Goal: Task Accomplishment & Management: Use online tool/utility

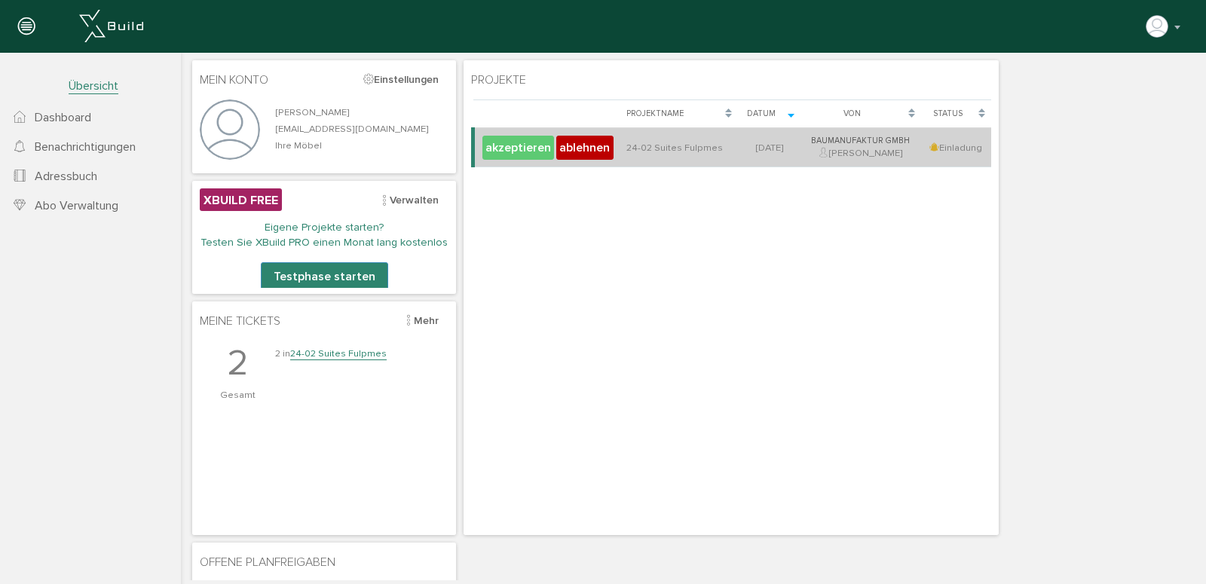
click at [508, 152] on button "akzeptieren" at bounding box center [519, 148] width 72 height 24
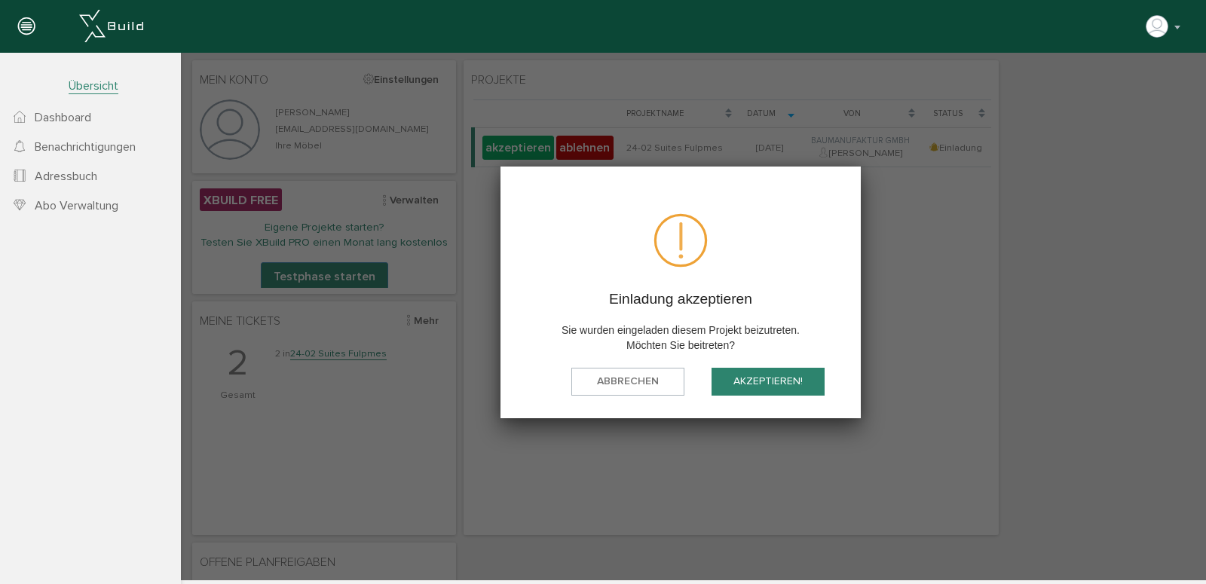
click at [743, 384] on button "akzeptieren!" at bounding box center [768, 382] width 113 height 28
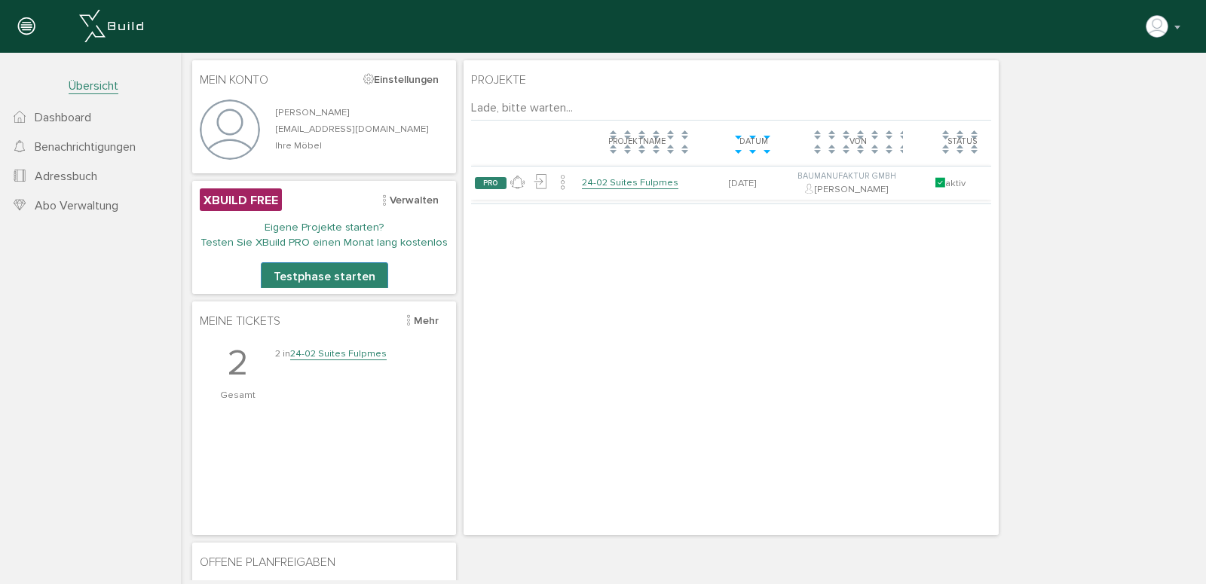
drag, startPoint x: 345, startPoint y: 357, endPoint x: 681, endPoint y: 483, distance: 359.4
click at [345, 357] on link "24-02 Suites Fulpmes" at bounding box center [338, 354] width 97 height 13
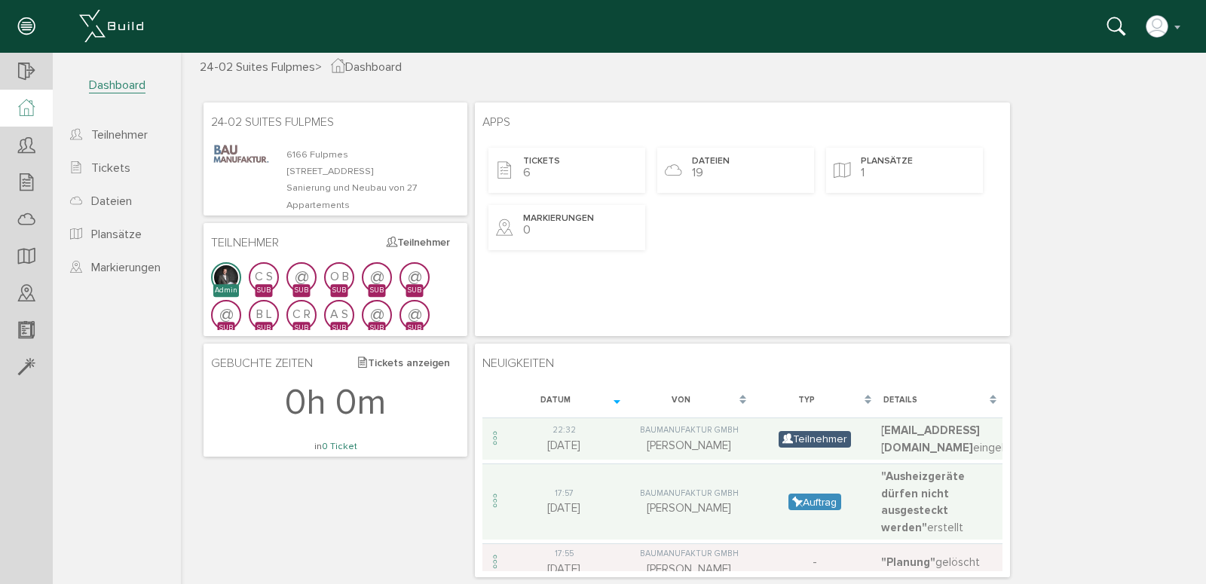
scroll to position [19, 0]
click at [719, 162] on span "Dateien" at bounding box center [712, 161] width 38 height 13
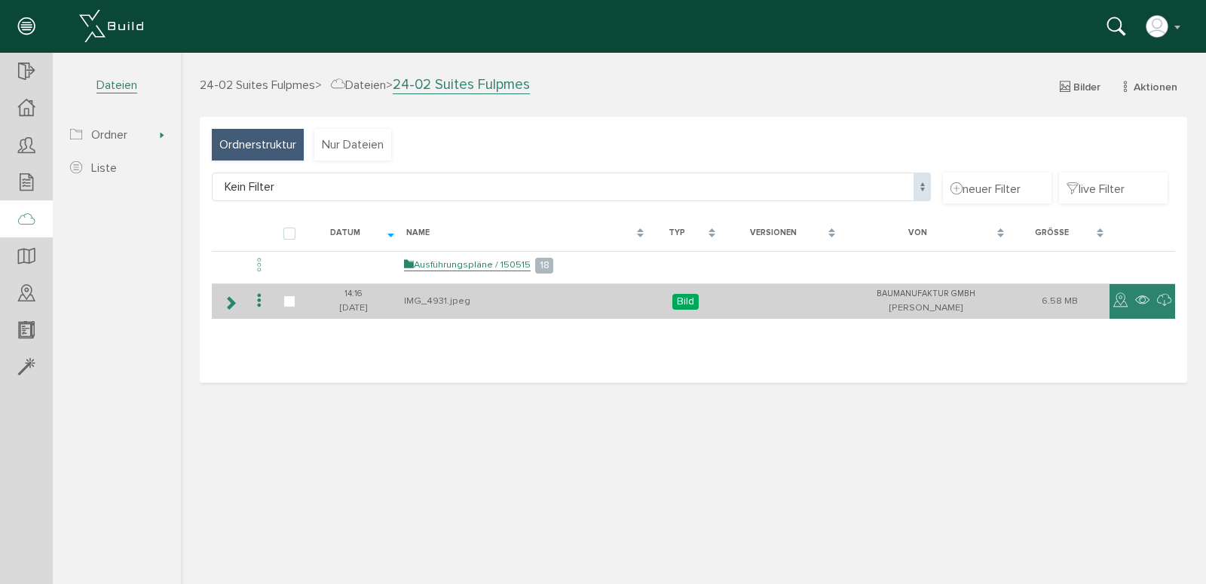
click at [414, 302] on td "IMG_4931.jpeg" at bounding box center [525, 301] width 250 height 35
click at [228, 306] on icon at bounding box center [230, 303] width 14 height 12
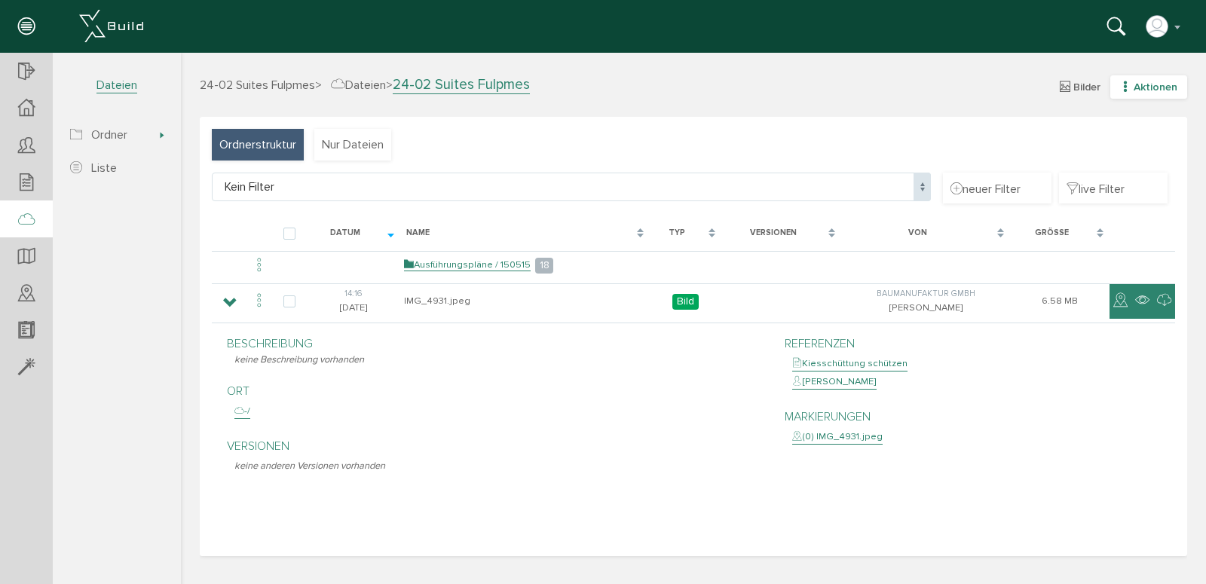
click at [1168, 90] on span "Aktionen" at bounding box center [1156, 87] width 44 height 13
click at [1121, 162] on link "Dateiliste" at bounding box center [1138, 160] width 119 height 23
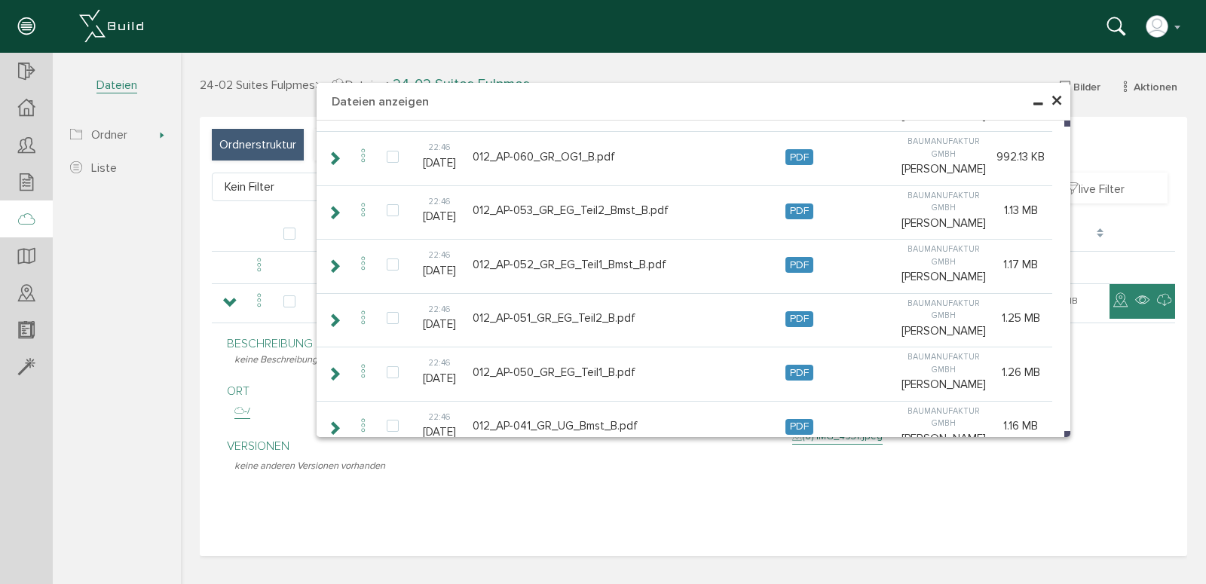
click at [1057, 102] on span "×" at bounding box center [1057, 101] width 12 height 29
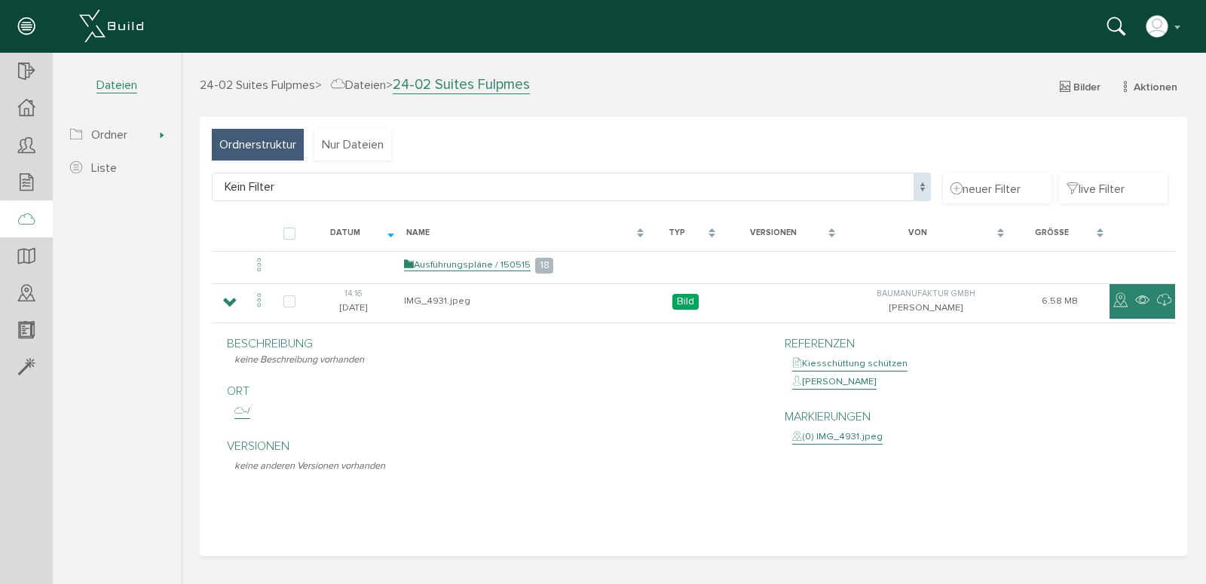
click at [267, 84] on span "24-02 Suites Fulpmes" at bounding box center [257, 85] width 115 height 15
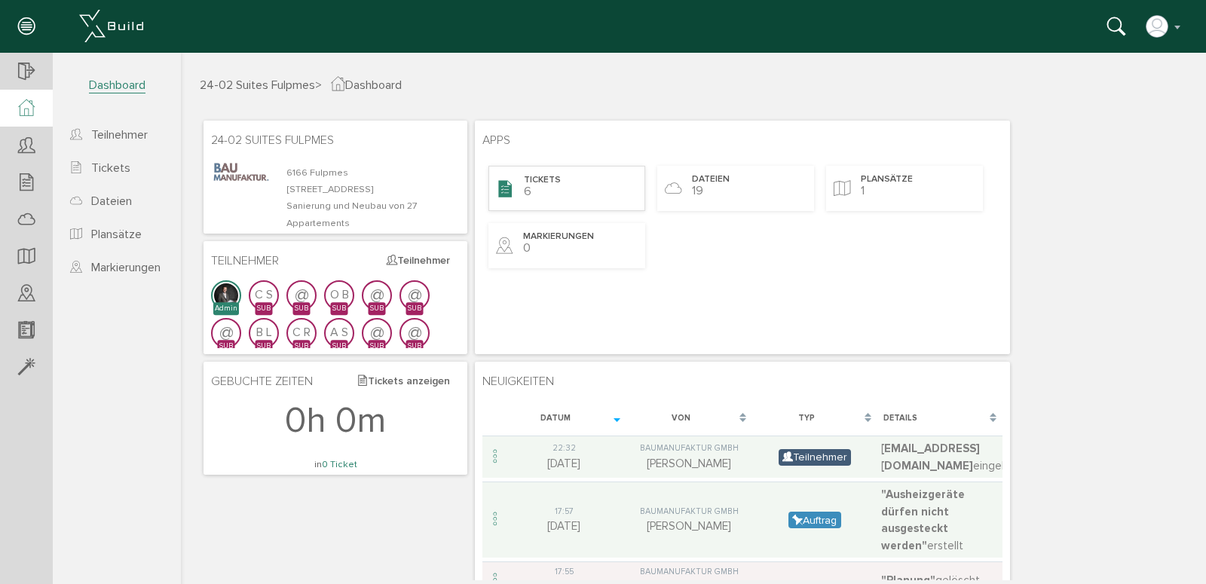
click at [545, 177] on span "Tickets" at bounding box center [542, 180] width 37 height 13
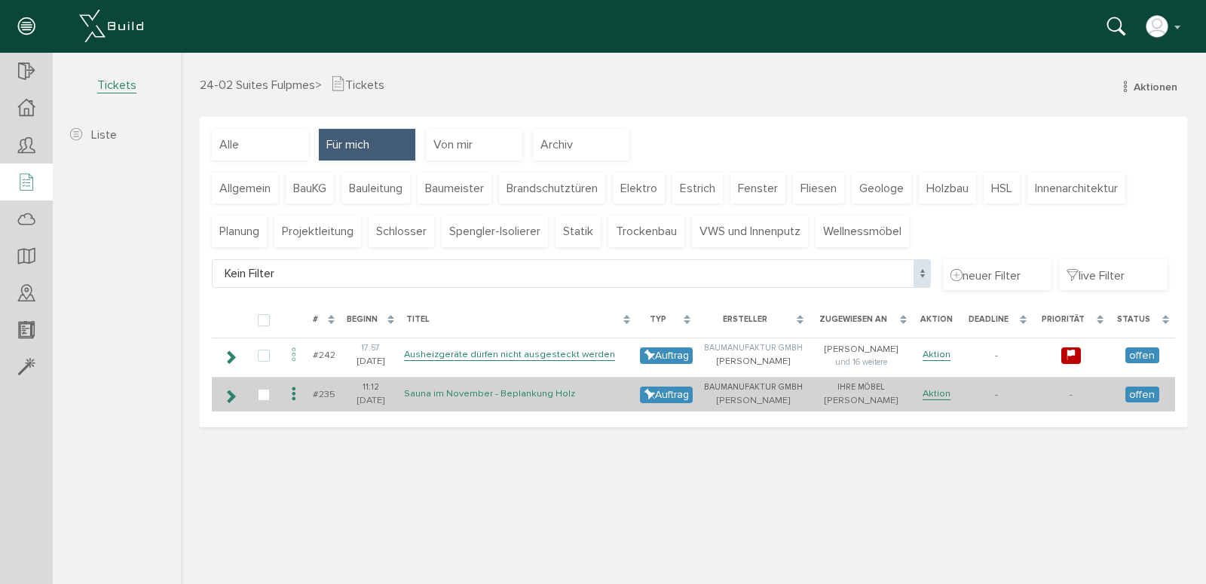
click at [455, 393] on link "Sauna im November - Beplankung Holz" at bounding box center [489, 394] width 171 height 13
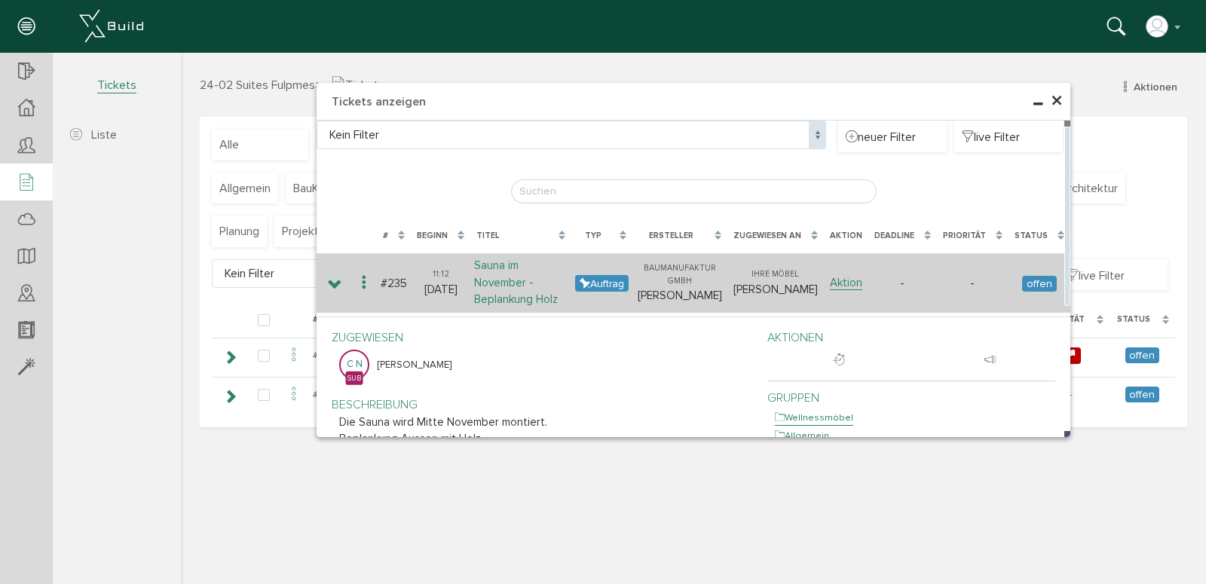
click at [535, 290] on link "Sauna im November - Beplankung Holz" at bounding box center [516, 283] width 84 height 48
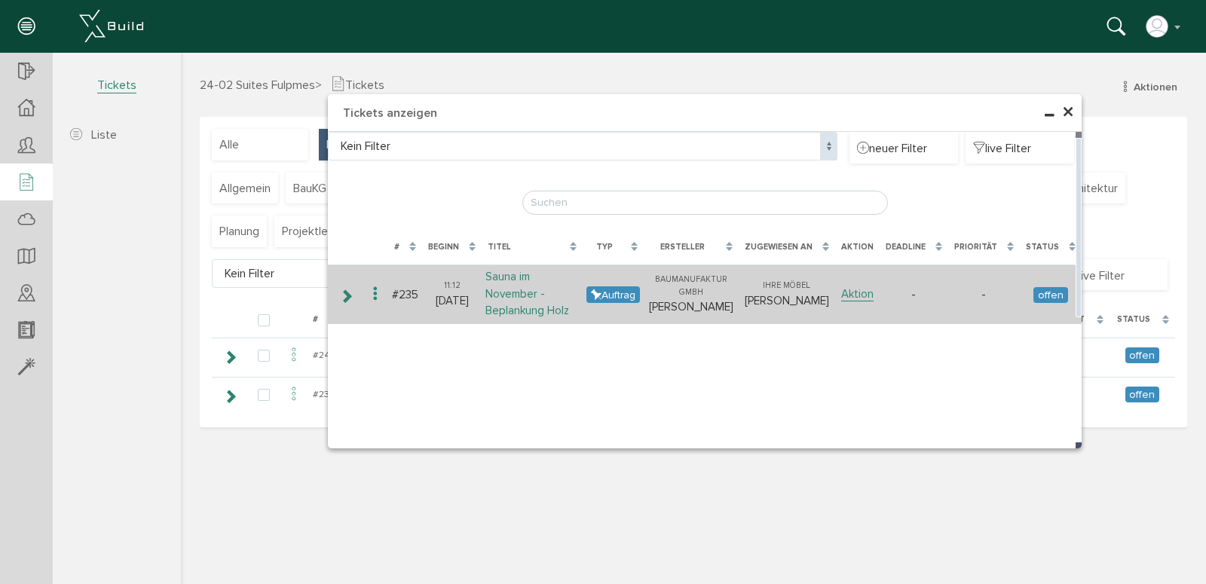
click at [529, 298] on link "Sauna im November - Beplankung Holz" at bounding box center [528, 294] width 84 height 48
click at [873, 292] on link "Aktion" at bounding box center [858, 294] width 32 height 14
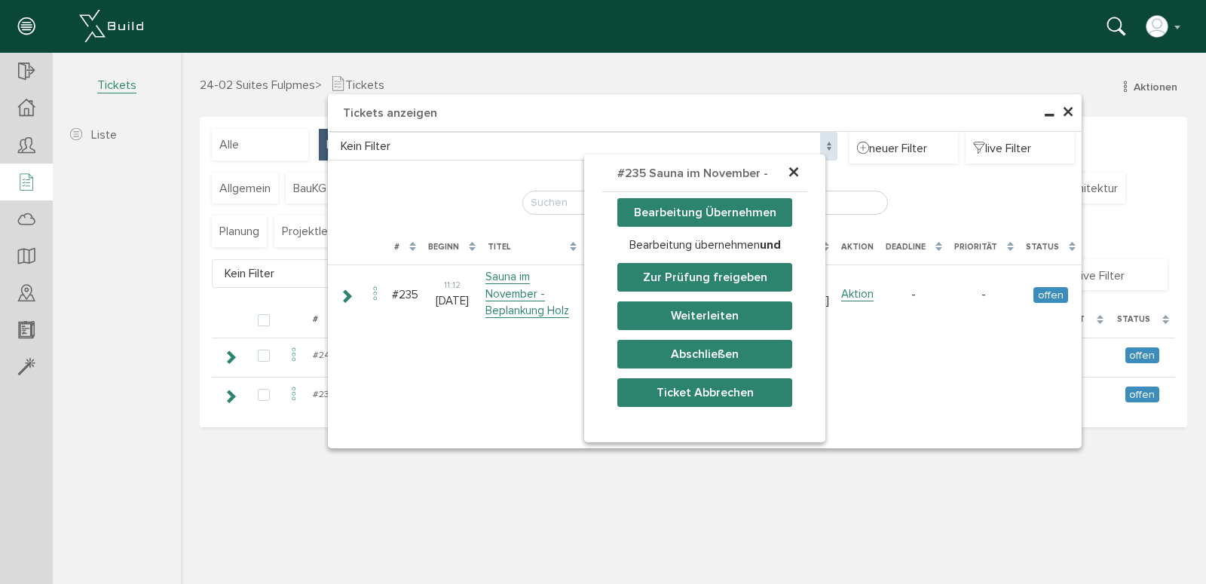
click at [447, 343] on div "Kein Filter Kein Filter neuer Filter live Filter [PERSON_NAME], bitte warten...…" at bounding box center [705, 290] width 754 height 317
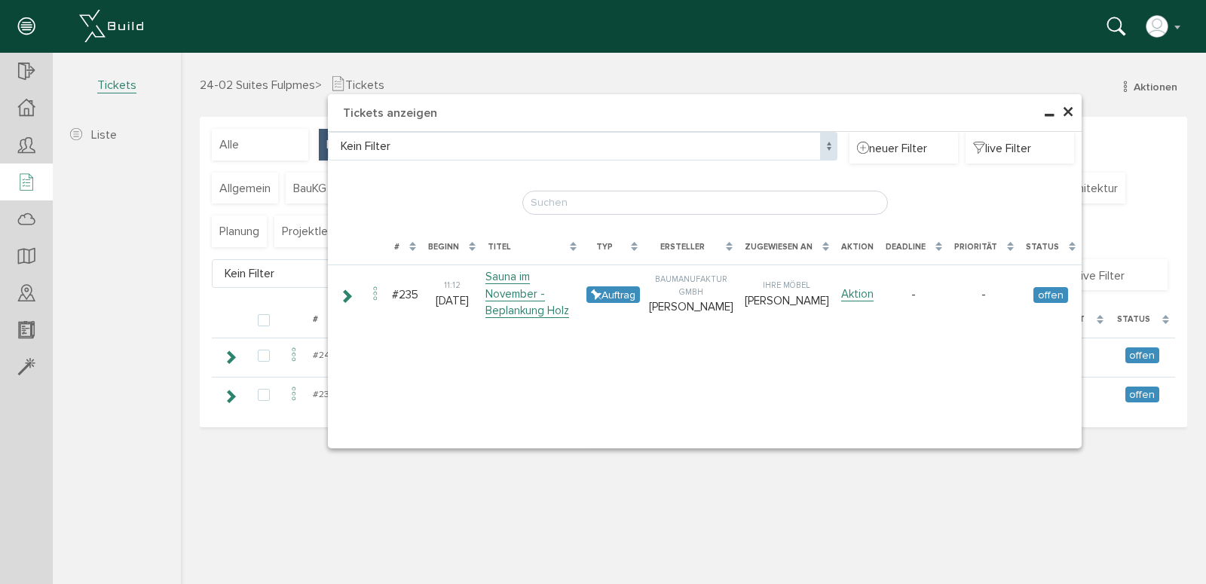
click at [1073, 112] on span "×" at bounding box center [1068, 112] width 12 height 29
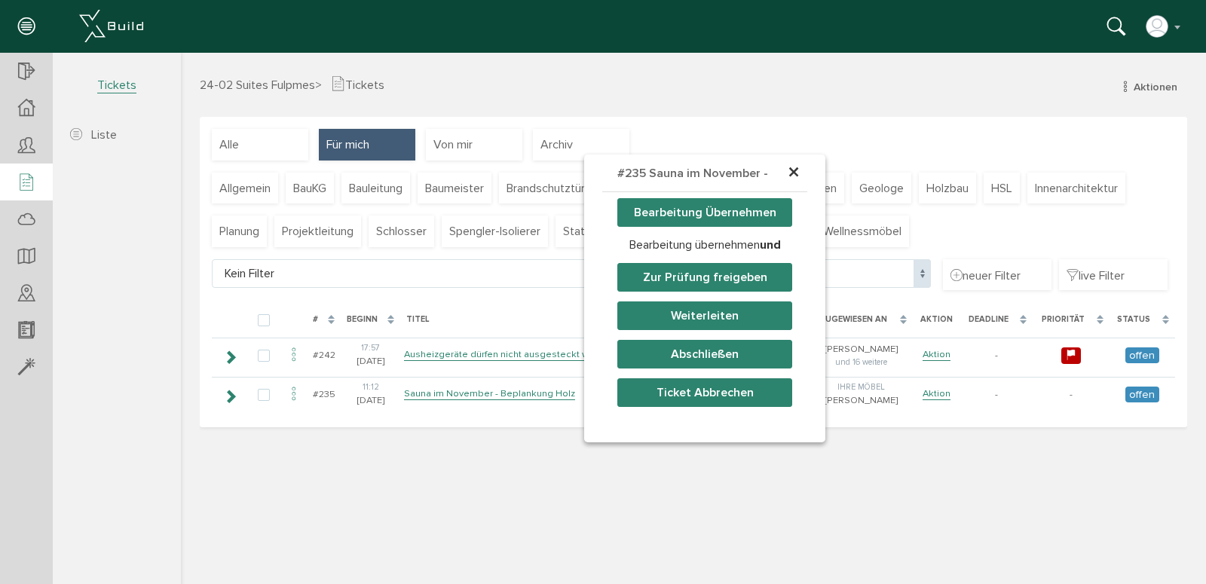
click at [790, 174] on span "×" at bounding box center [794, 172] width 12 height 29
